Goal: Information Seeking & Learning: Learn about a topic

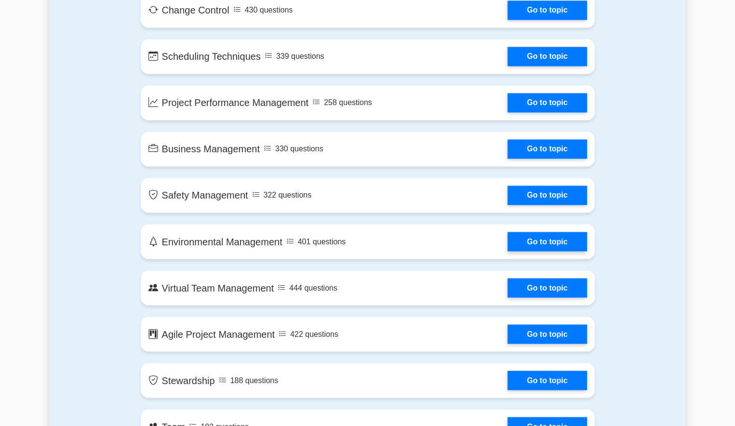
scroll to position [1591, 0]
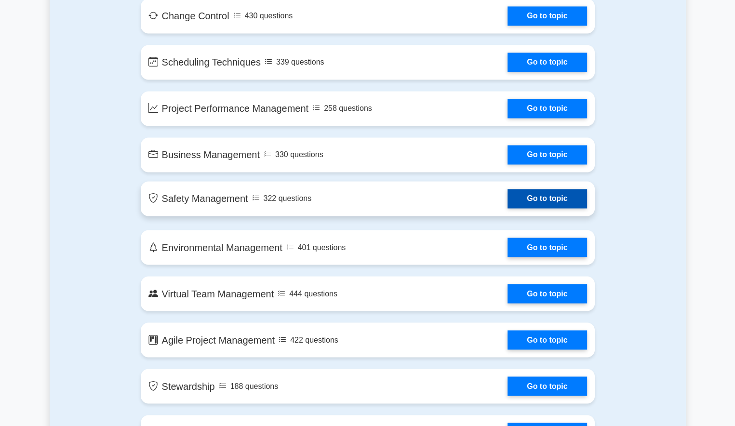
click at [539, 201] on link "Go to topic" at bounding box center [547, 198] width 79 height 19
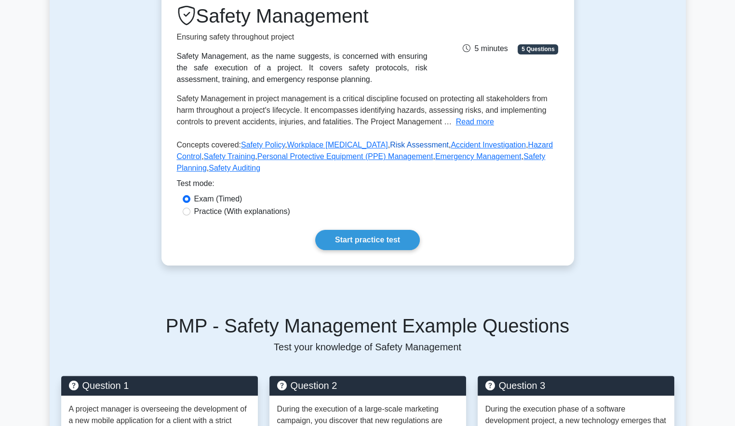
scroll to position [145, 0]
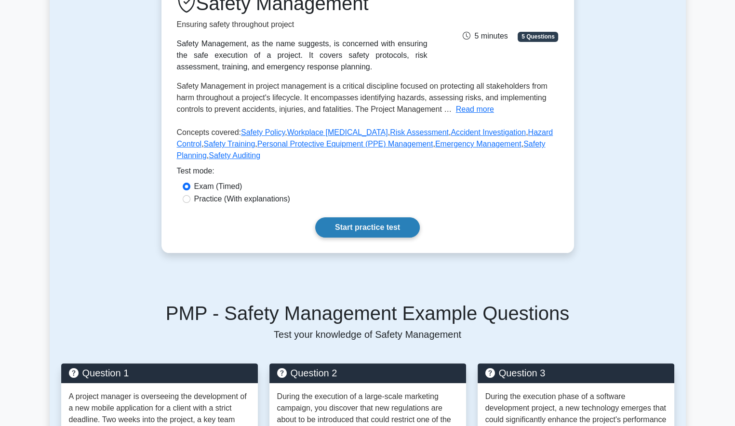
click at [364, 228] on link "Start practice test" at bounding box center [367, 227] width 105 height 20
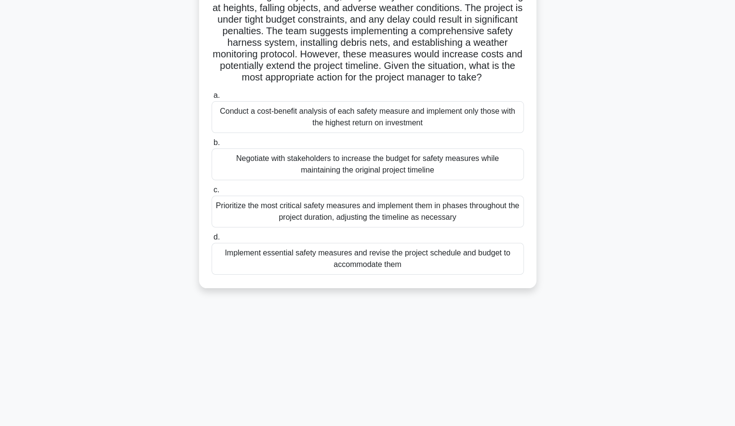
scroll to position [94, 0]
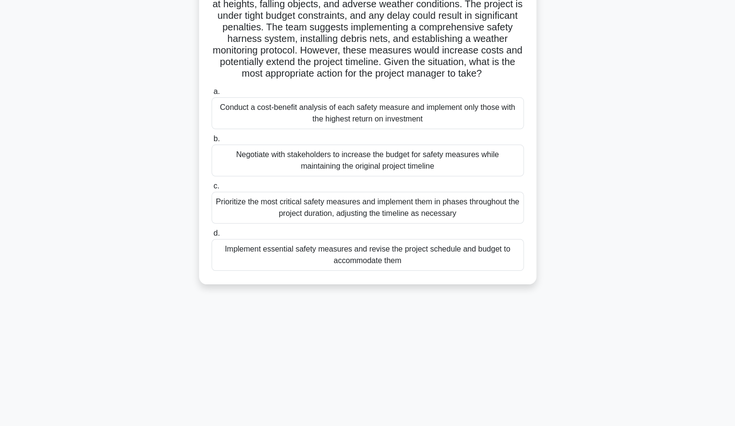
click at [365, 263] on div "Implement essential safety measures and revise the project schedule and budget …" at bounding box center [368, 255] width 312 height 32
click at [212, 237] on input "d. Implement essential safety measures and revise the project schedule and budg…" at bounding box center [212, 233] width 0 height 6
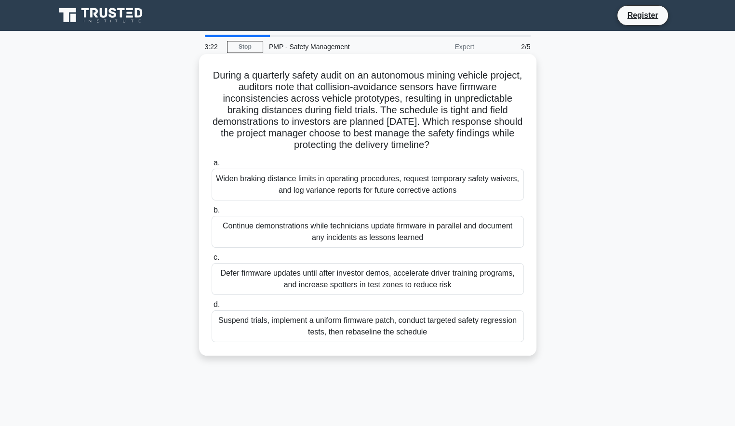
scroll to position [0, 0]
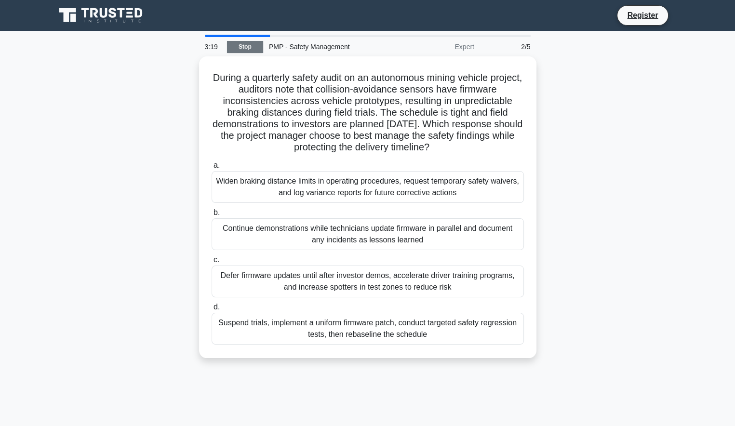
click at [249, 45] on link "Stop" at bounding box center [245, 47] width 36 height 12
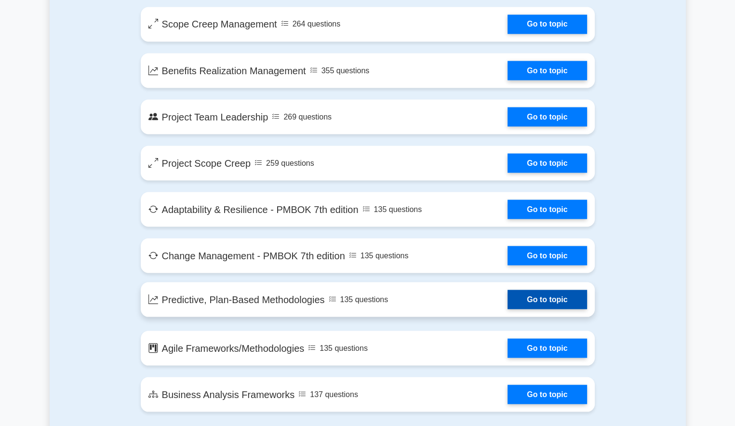
scroll to position [1832, 0]
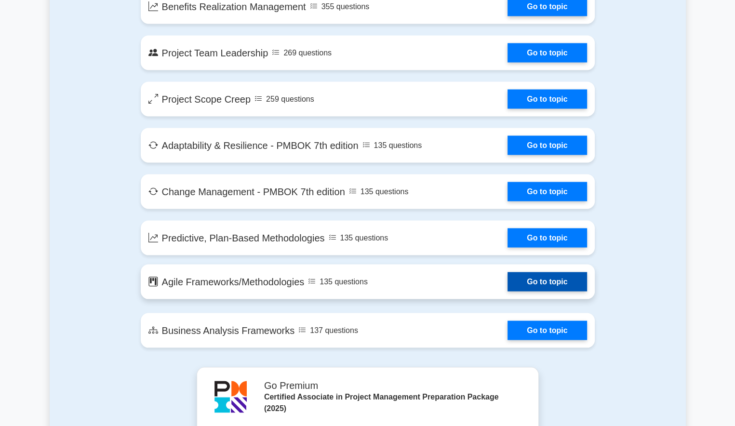
click at [508, 282] on link "Go to topic" at bounding box center [547, 281] width 79 height 19
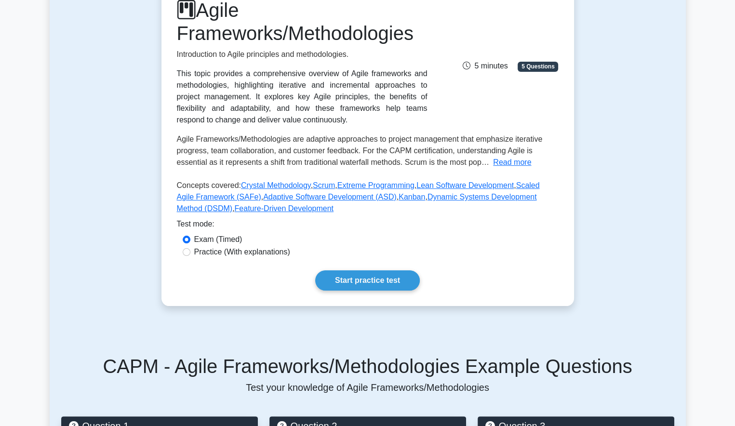
scroll to position [145, 0]
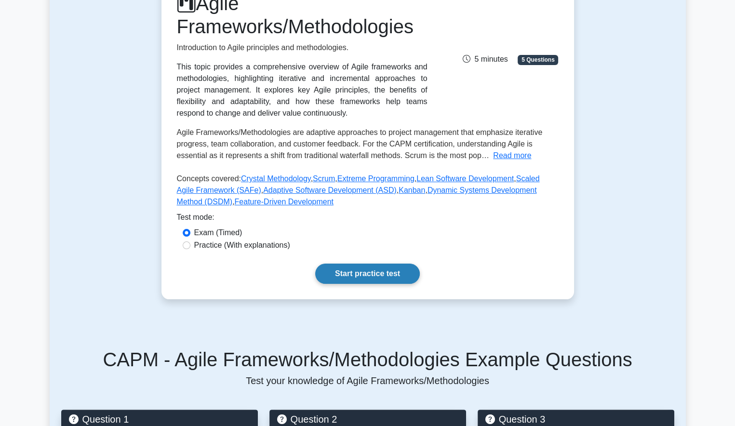
click at [394, 273] on link "Start practice test" at bounding box center [367, 274] width 105 height 20
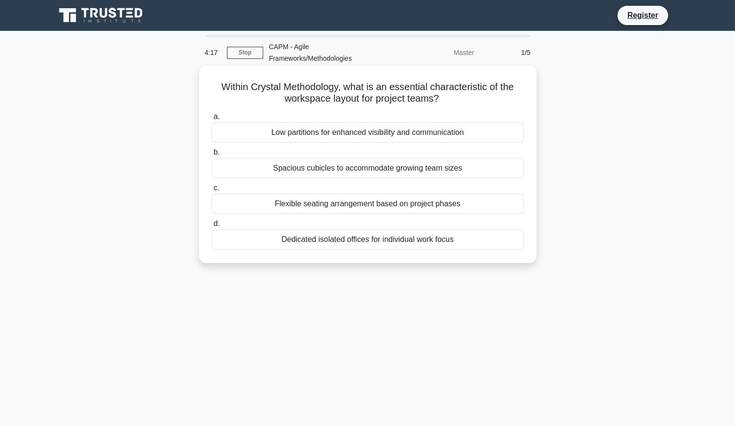
click at [291, 242] on div "Dedicated isolated offices for individual work focus" at bounding box center [368, 239] width 312 height 20
click at [212, 227] on input "d. Dedicated isolated offices for individual work focus" at bounding box center [212, 224] width 0 height 6
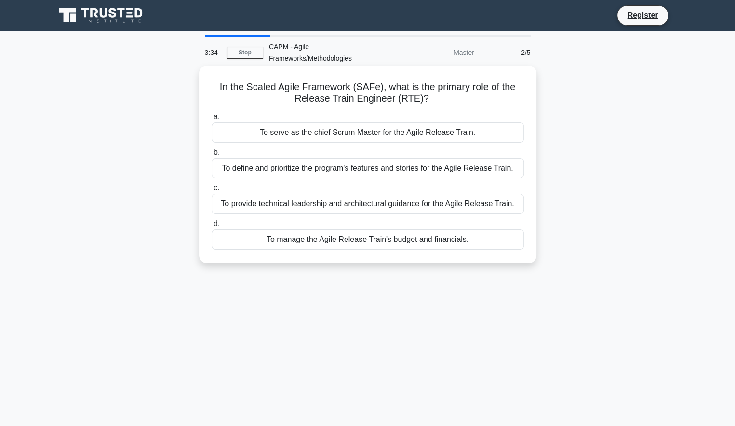
click at [301, 134] on div "To serve as the chief Scrum Master for the Agile Release Train." at bounding box center [368, 132] width 312 height 20
click at [236, 135] on div "To serve as the chief Scrum Master for the Agile Release Train." at bounding box center [368, 132] width 312 height 20
click at [212, 120] on input "a. To serve as the chief Scrum Master for the Agile Release Train." at bounding box center [212, 117] width 0 height 6
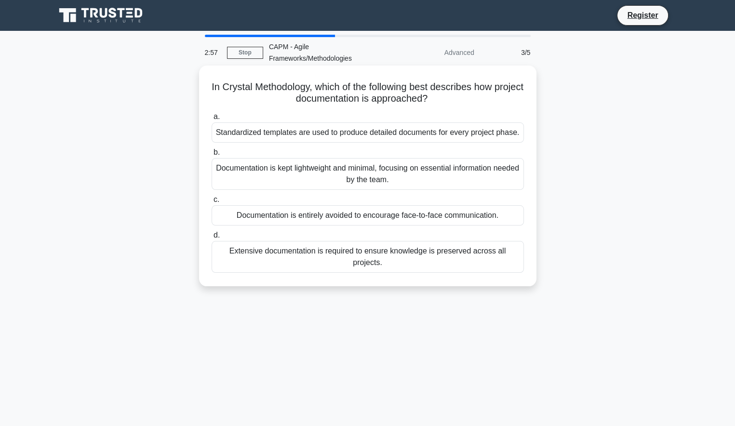
click at [337, 176] on div "Documentation is kept lightweight and minimal, focusing on essential informatio…" at bounding box center [368, 174] width 312 height 32
click at [212, 156] on input "b. Documentation is kept lightweight and minimal, focusing on essential informa…" at bounding box center [212, 152] width 0 height 6
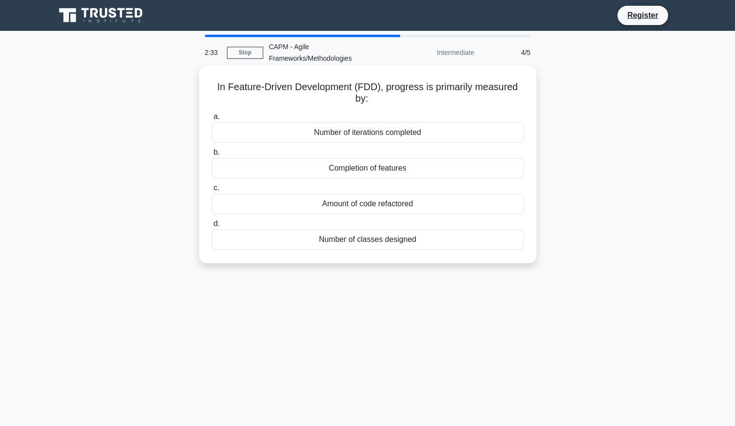
click at [394, 170] on div "Completion of features" at bounding box center [368, 168] width 312 height 20
click at [314, 166] on div "Completion of features" at bounding box center [368, 168] width 312 height 20
click at [212, 156] on input "b. Completion of features" at bounding box center [212, 152] width 0 height 6
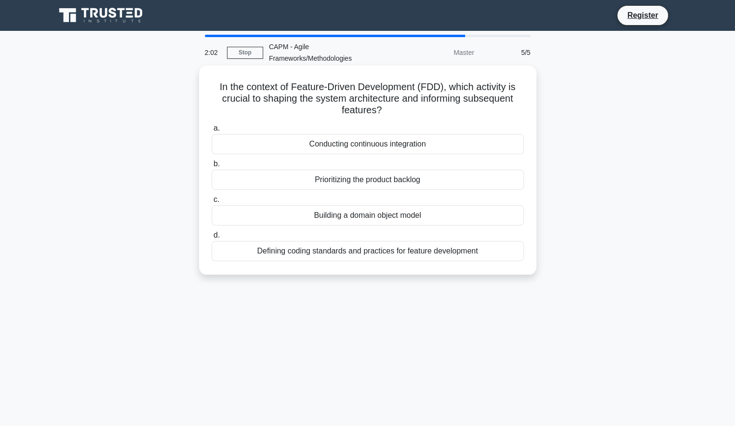
click at [403, 149] on div "Conducting continuous integration" at bounding box center [368, 144] width 312 height 20
click at [212, 132] on input "a. Conducting continuous integration" at bounding box center [212, 128] width 0 height 6
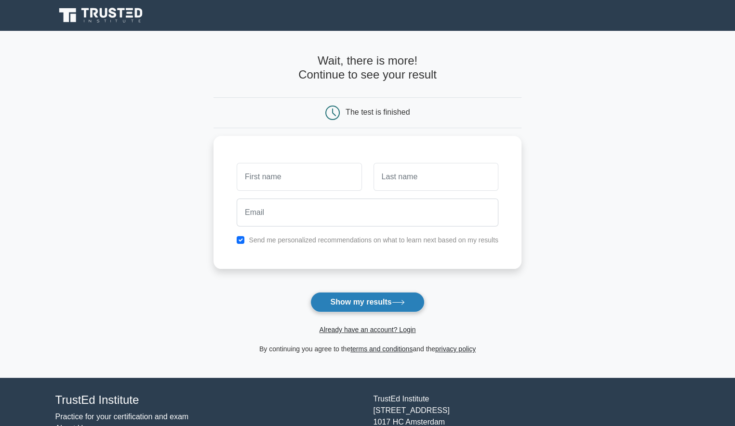
click at [376, 305] on button "Show my results" at bounding box center [367, 302] width 114 height 20
click at [378, 112] on div "The test is finished" at bounding box center [378, 112] width 64 height 8
click at [261, 178] on input "text" at bounding box center [299, 175] width 125 height 28
type input "[PERSON_NAME]"
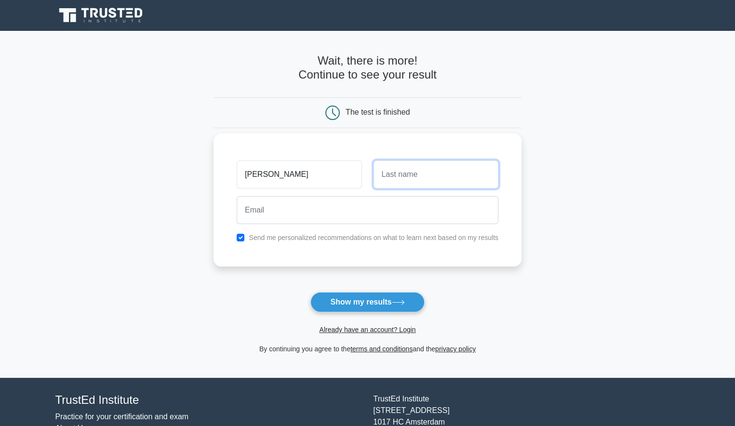
click at [411, 170] on input "text" at bounding box center [436, 175] width 125 height 28
click at [411, 176] on input "text" at bounding box center [436, 175] width 125 height 28
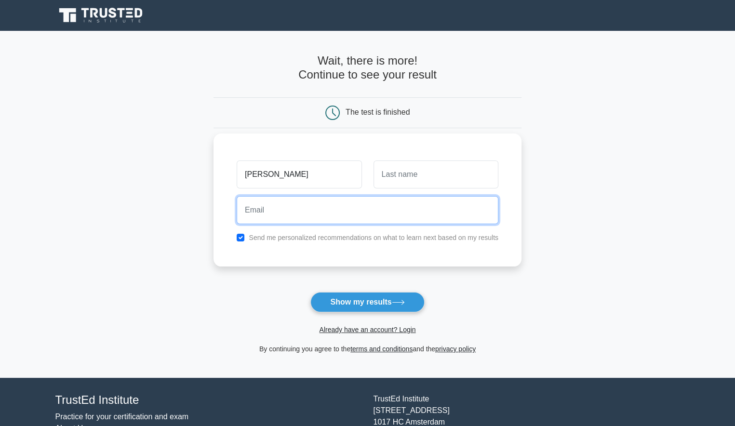
click at [266, 211] on input "email" at bounding box center [368, 210] width 262 height 28
type input "[EMAIL_ADDRESS][DOMAIN_NAME]"
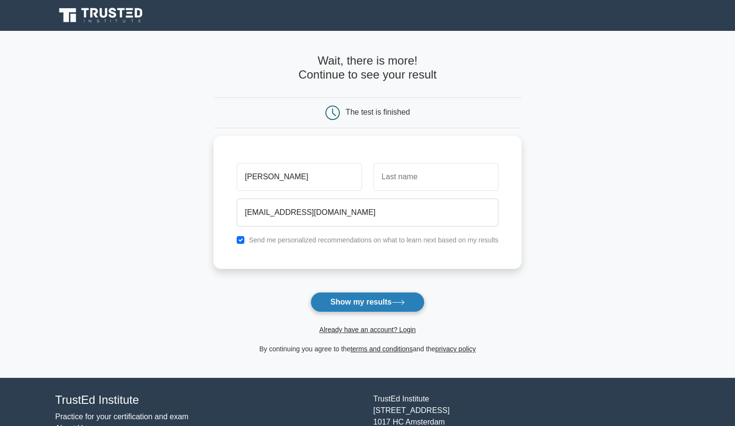
click at [359, 297] on button "Show my results" at bounding box center [367, 302] width 114 height 20
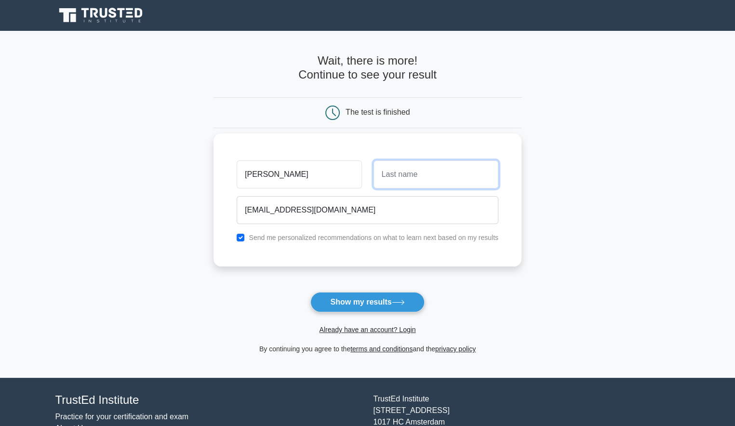
click at [406, 175] on input "text" at bounding box center [436, 175] width 125 height 28
type input "Shimoga"
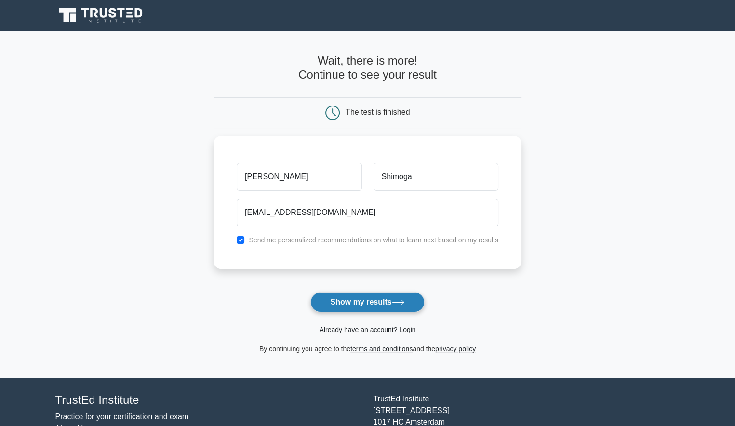
click at [375, 301] on button "Show my results" at bounding box center [367, 302] width 114 height 20
